Goal: Task Accomplishment & Management: Manage account settings

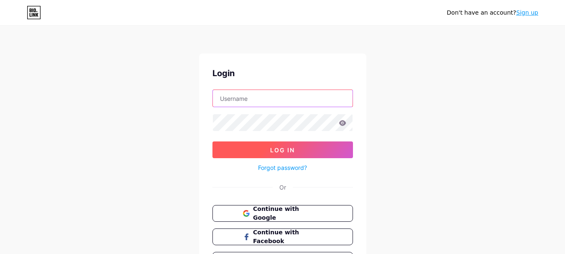
type input "strategiccfousa@gmail.com"
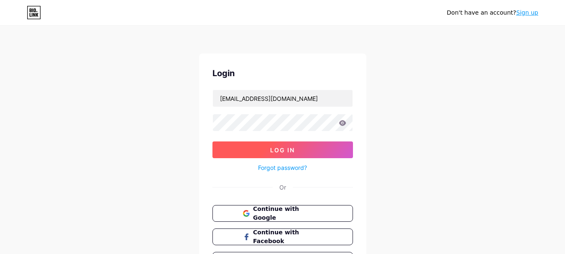
click at [277, 149] on span "Log In" at bounding box center [282, 149] width 25 height 7
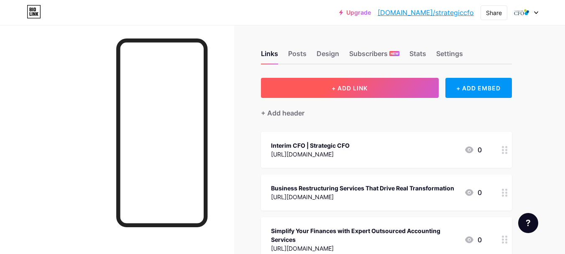
click at [343, 86] on span "+ ADD LINK" at bounding box center [350, 88] width 36 height 7
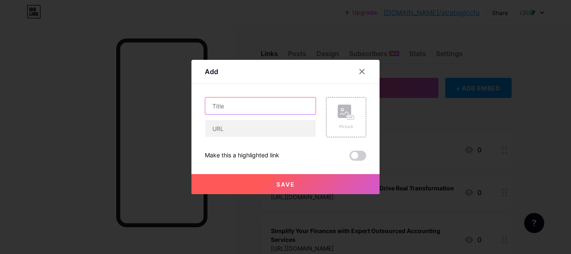
click at [268, 107] on input "text" at bounding box center [260, 105] width 110 height 17
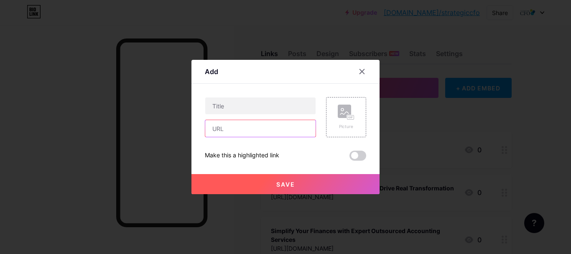
click at [238, 131] on input "text" at bounding box center [260, 128] width 110 height 17
paste input "[URL][DOMAIN_NAME]"
type input "[URL][DOMAIN_NAME]"
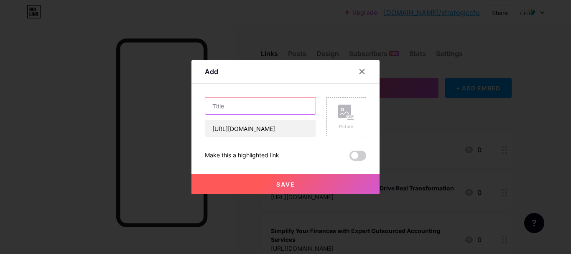
click at [243, 104] on input "text" at bounding box center [260, 105] width 110 height 17
paste input "Budgeting and Forecasting: A Complete Guide for Smarter Financial Planning"
type input "Budgeting and Forecasting: A Complete Guide for Smarter Financial Planning"
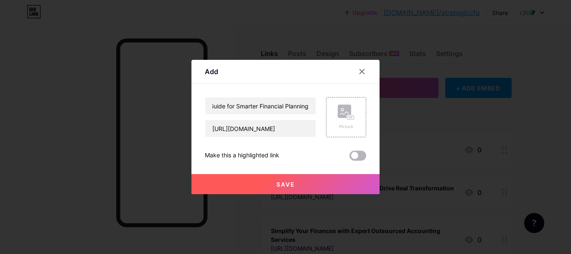
click at [359, 154] on span at bounding box center [358, 156] width 17 height 10
click at [350, 158] on input "checkbox" at bounding box center [350, 158] width 0 height 0
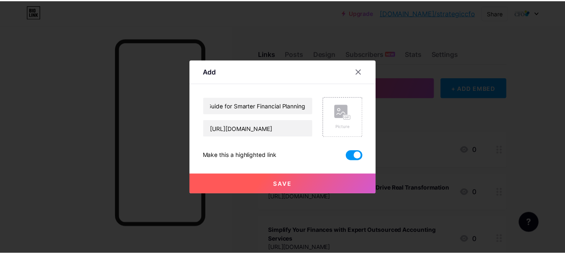
scroll to position [0, 0]
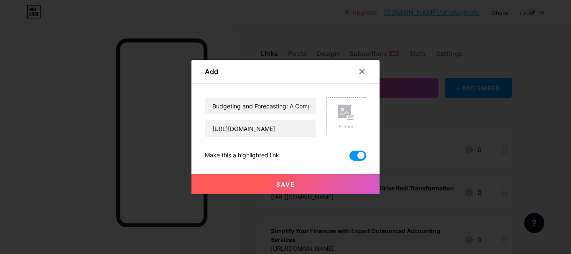
click at [305, 184] on button "Save" at bounding box center [286, 184] width 188 height 20
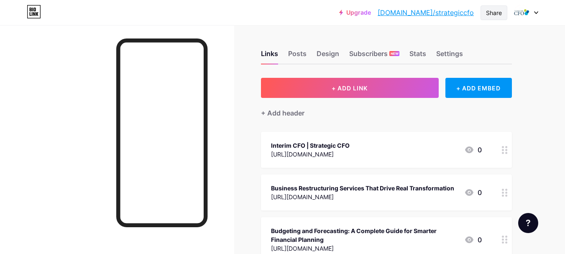
click at [504, 16] on div "Share" at bounding box center [494, 12] width 27 height 15
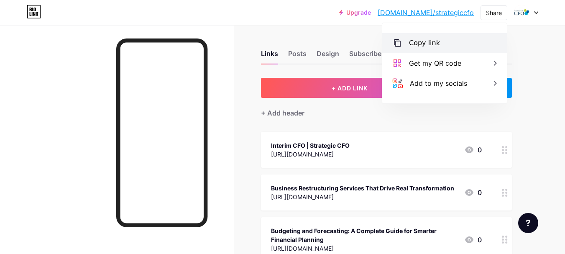
click at [433, 51] on div "Copy link" at bounding box center [444, 43] width 125 height 20
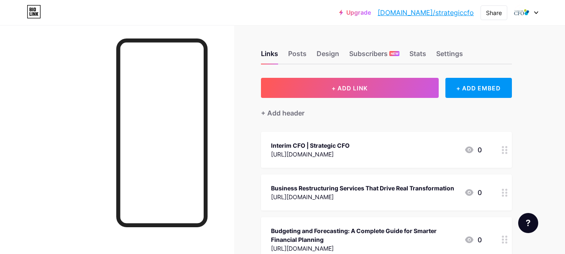
click at [350, 145] on div "Interim CFO | Strategic CFO" at bounding box center [310, 145] width 79 height 9
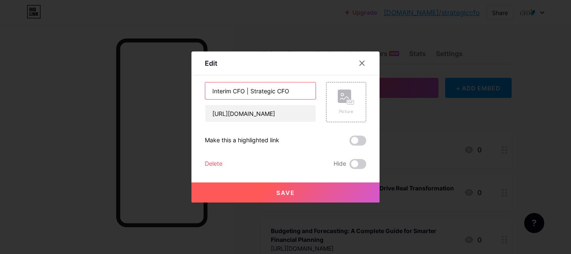
click at [264, 92] on input "Interim CFO | Strategic CFO" at bounding box center [260, 90] width 110 height 17
paste input "Budgeting and Forecasting: A Complete Guide for Smarter Financial Planning"
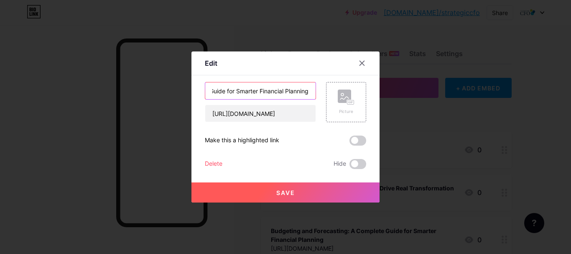
type input "Budgeting and Forecasting: A Complete Guide for Smarter Financial Planning"
click at [269, 193] on button "Save" at bounding box center [286, 192] width 188 height 20
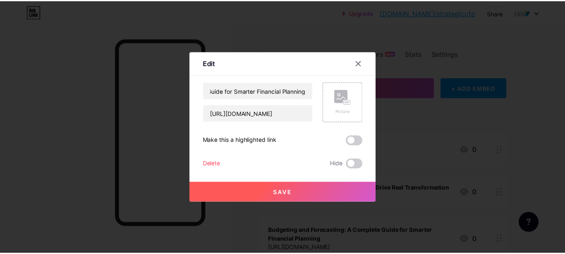
scroll to position [0, 0]
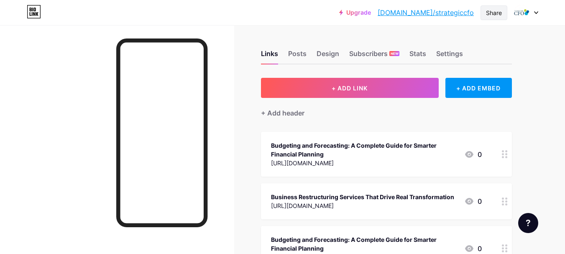
click at [496, 18] on div "Share" at bounding box center [494, 12] width 27 height 15
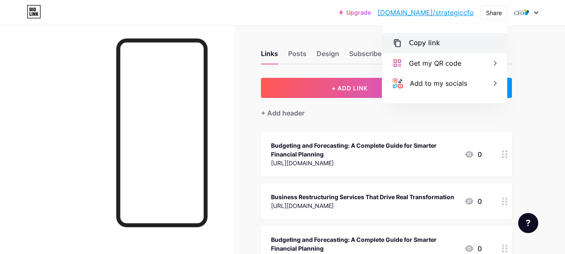
click at [436, 42] on div "Copy link" at bounding box center [424, 43] width 31 height 10
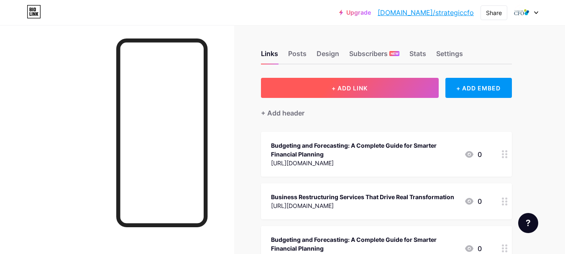
click at [350, 93] on button "+ ADD LINK" at bounding box center [350, 88] width 178 height 20
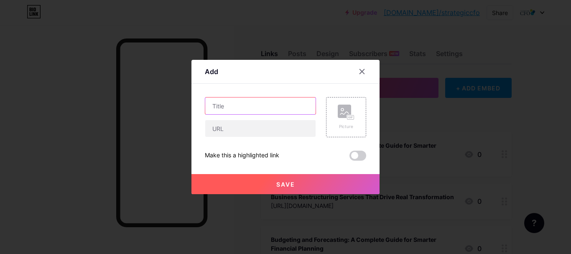
click at [276, 101] on input "text" at bounding box center [260, 105] width 110 height 17
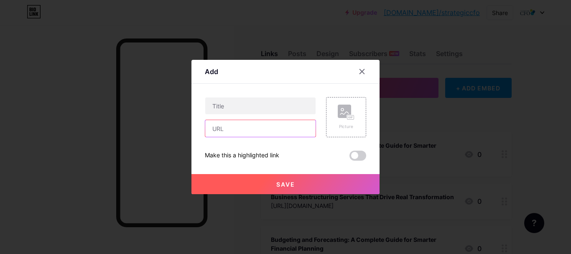
click at [233, 131] on input "text" at bounding box center [260, 128] width 110 height 17
paste input "https://www.4shared.com/web/preview/pdf/yjqHXji4ku?"
type input "https://www.4shared.com/web/preview/pdf/yjqHXji4ku?"
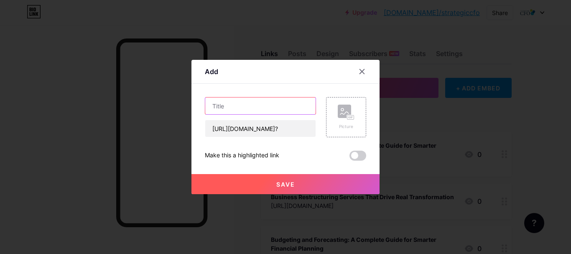
click at [270, 104] on input "text" at bounding box center [260, 105] width 110 height 17
paste input "Financial vs Managerial Accounting"
type input "Financial vs Managerial Accounting"
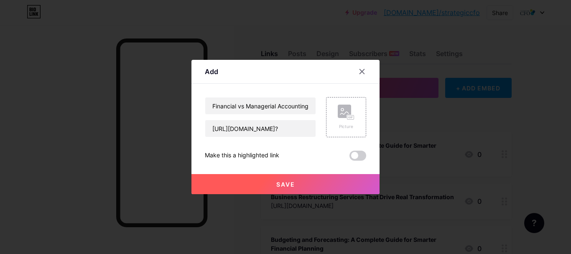
click at [351, 159] on span at bounding box center [358, 156] width 17 height 10
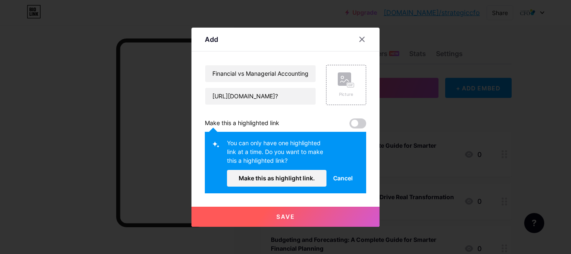
click at [336, 178] on span "Cancel" at bounding box center [343, 178] width 20 height 9
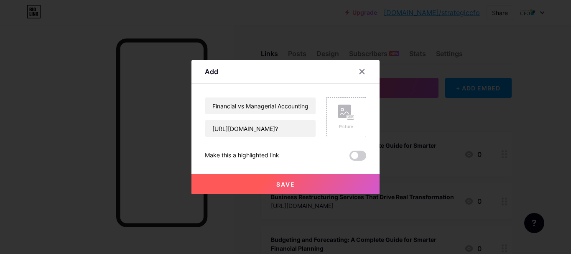
click at [353, 155] on span at bounding box center [358, 156] width 17 height 10
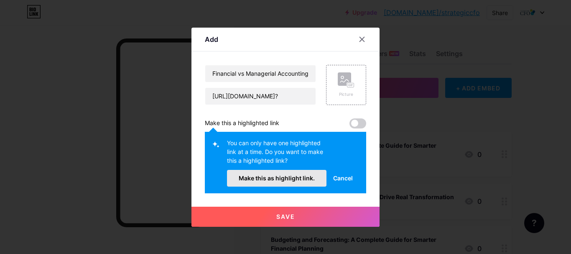
click at [261, 179] on span "Make this as highlight link." at bounding box center [277, 177] width 76 height 7
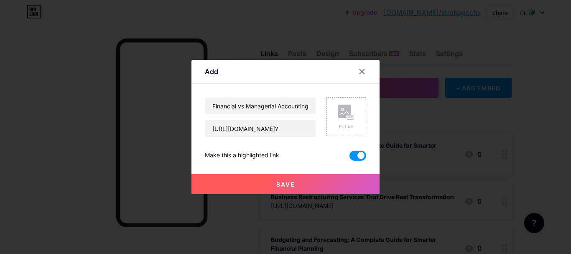
click at [317, 182] on button "Save" at bounding box center [286, 184] width 188 height 20
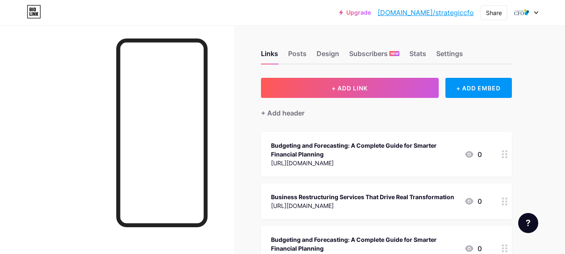
click at [359, 144] on div "Budgeting and Forecasting: A Complete Guide for Smarter Financial Planning" at bounding box center [364, 150] width 187 height 18
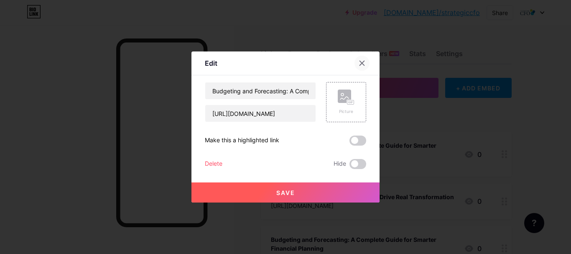
click at [359, 60] on icon at bounding box center [362, 63] width 7 height 7
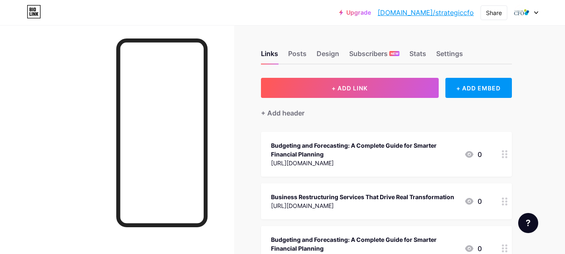
click at [424, 162] on div "[URL][DOMAIN_NAME]" at bounding box center [364, 163] width 187 height 9
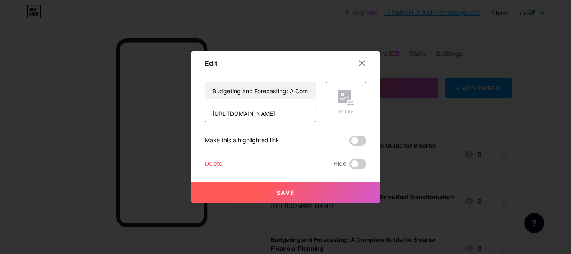
click at [288, 118] on input "[URL][DOMAIN_NAME]" at bounding box center [260, 113] width 110 height 17
click at [362, 63] on icon at bounding box center [362, 63] width 7 height 7
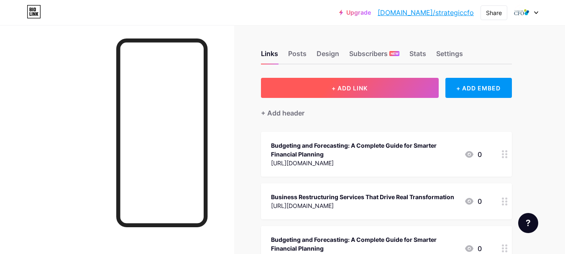
click at [364, 89] on span "+ ADD LINK" at bounding box center [350, 88] width 36 height 7
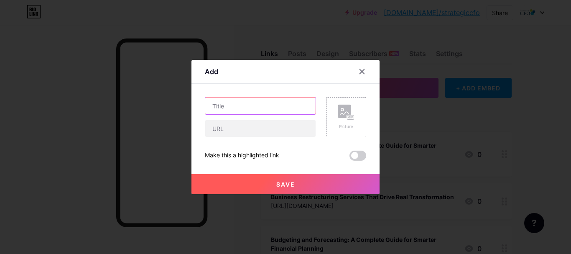
click at [246, 113] on input "text" at bounding box center [260, 105] width 110 height 17
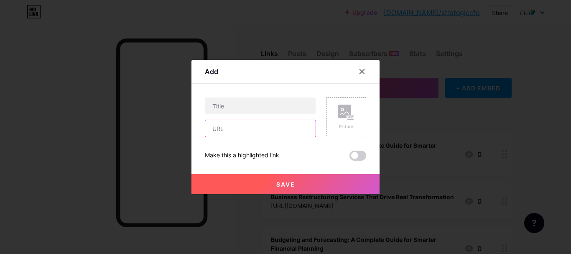
click at [242, 134] on input "text" at bounding box center [260, 128] width 110 height 17
paste input "https://www.4shared.com/web/preview/pdf/yjqHXji4ku?"
type input "https://www.4shared.com/web/preview/pdf/yjqHXji4ku?"
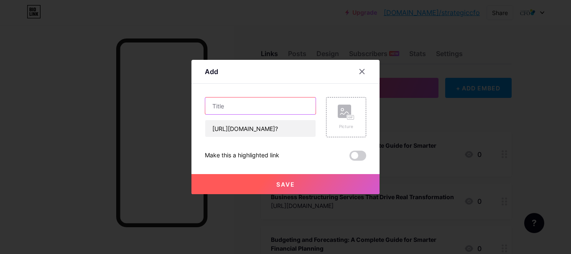
click at [249, 113] on input "text" at bounding box center [260, 105] width 110 height 17
paste input "Financial vs Managerial Accounting"
type input "Financial vs Managerial Accounting"
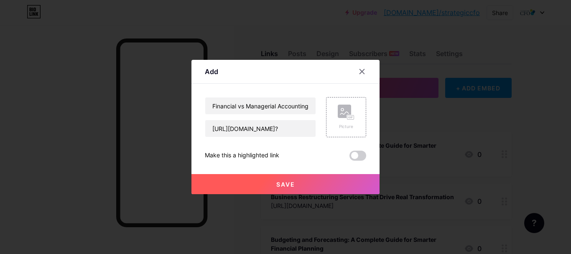
click at [292, 182] on button "Save" at bounding box center [286, 184] width 188 height 20
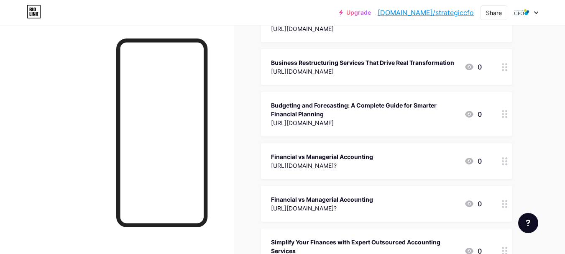
scroll to position [190, 0]
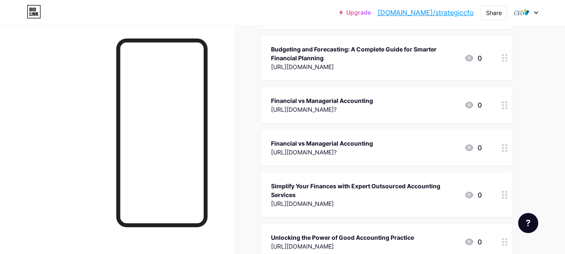
click at [464, 153] on div "Financial vs Managerial Accounting https://www.4shared.com/web/preview/pdf/yjqH…" at bounding box center [376, 147] width 211 height 19
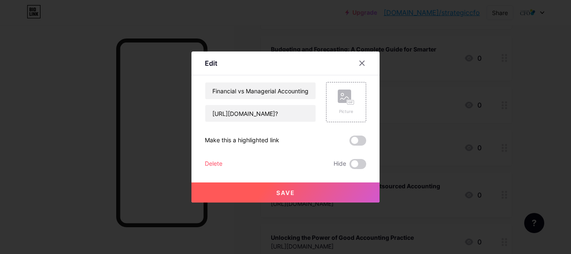
click at [210, 163] on div "Delete" at bounding box center [214, 164] width 18 height 10
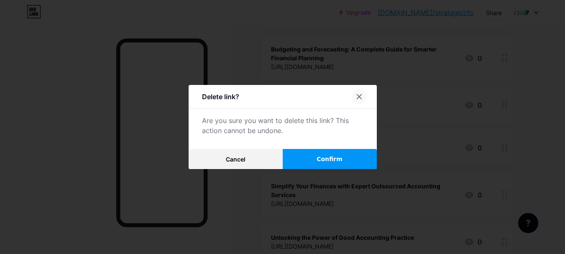
click at [366, 95] on div at bounding box center [359, 96] width 15 height 15
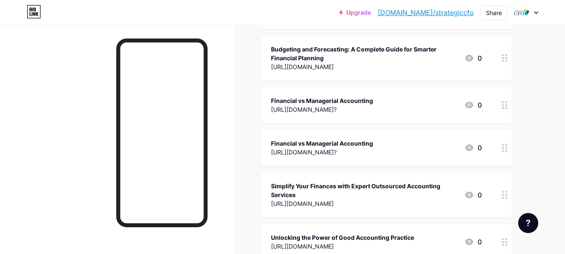
click at [373, 113] on div "https://www.4shared.com/web/preview/pdf/yjqHXji4ku?" at bounding box center [322, 109] width 102 height 9
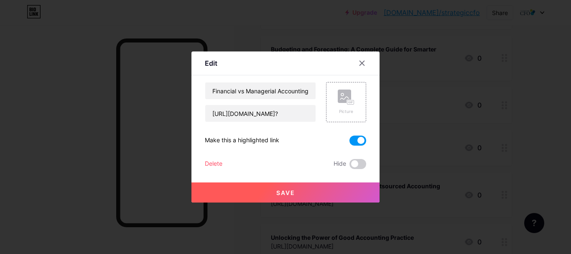
click at [209, 162] on div "Delete" at bounding box center [214, 164] width 18 height 10
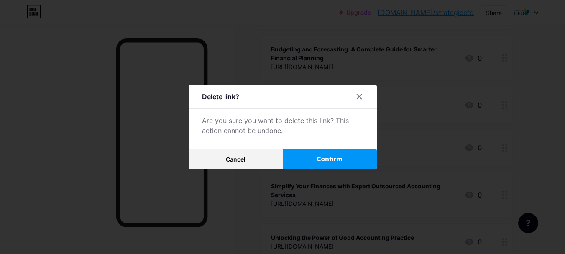
click at [328, 153] on button "Confirm" at bounding box center [330, 159] width 94 height 20
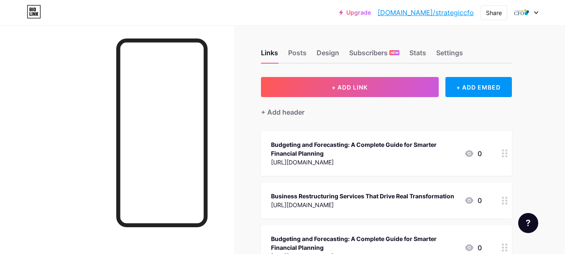
scroll to position [0, 0]
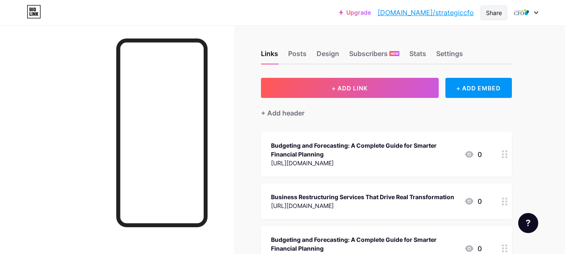
click at [485, 17] on div "Share" at bounding box center [494, 12] width 27 height 15
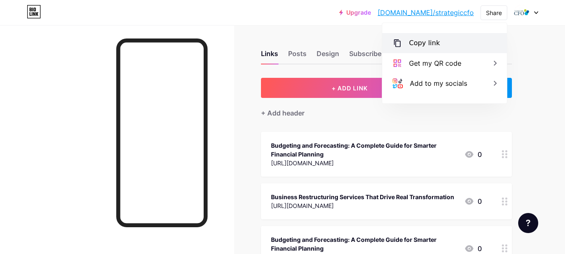
click at [446, 46] on div "Copy link" at bounding box center [444, 43] width 125 height 20
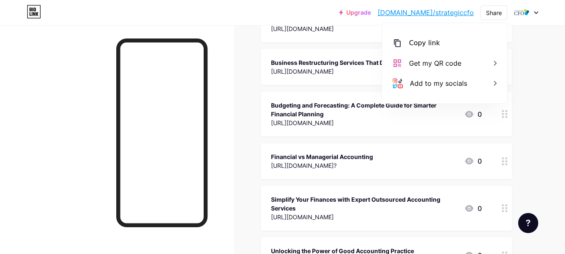
scroll to position [84, 0]
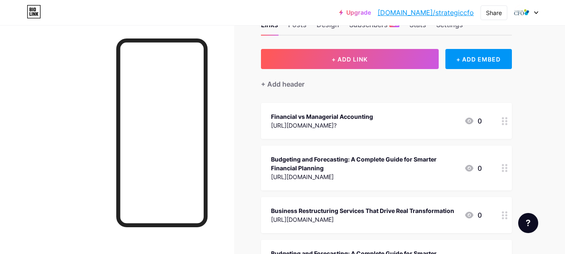
scroll to position [0, 0]
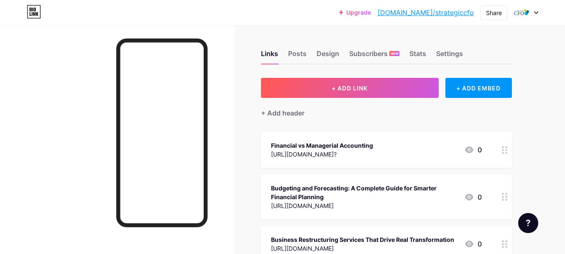
click at [508, 115] on div "+ Add header" at bounding box center [386, 108] width 251 height 20
